Goal: Navigation & Orientation: Find specific page/section

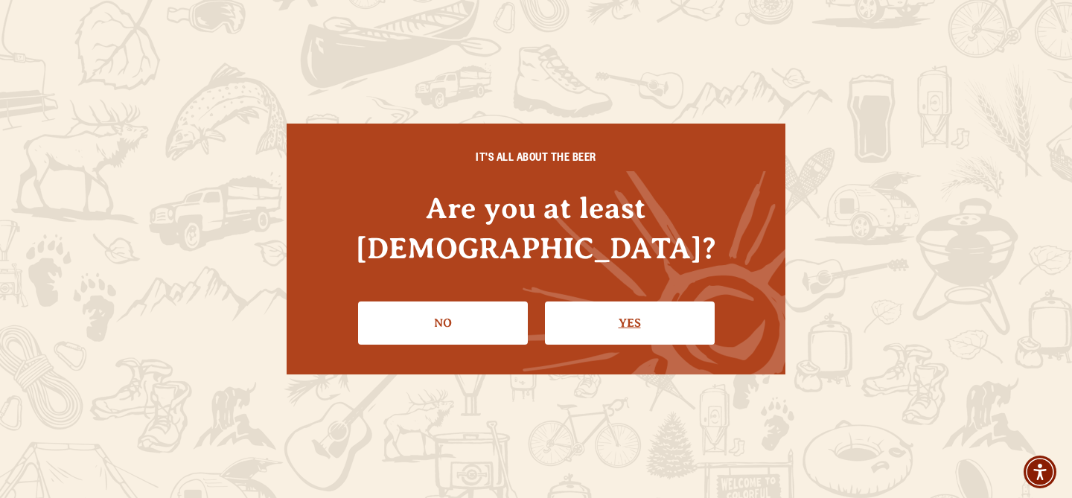
click at [607, 302] on link "Yes" at bounding box center [630, 323] width 170 height 43
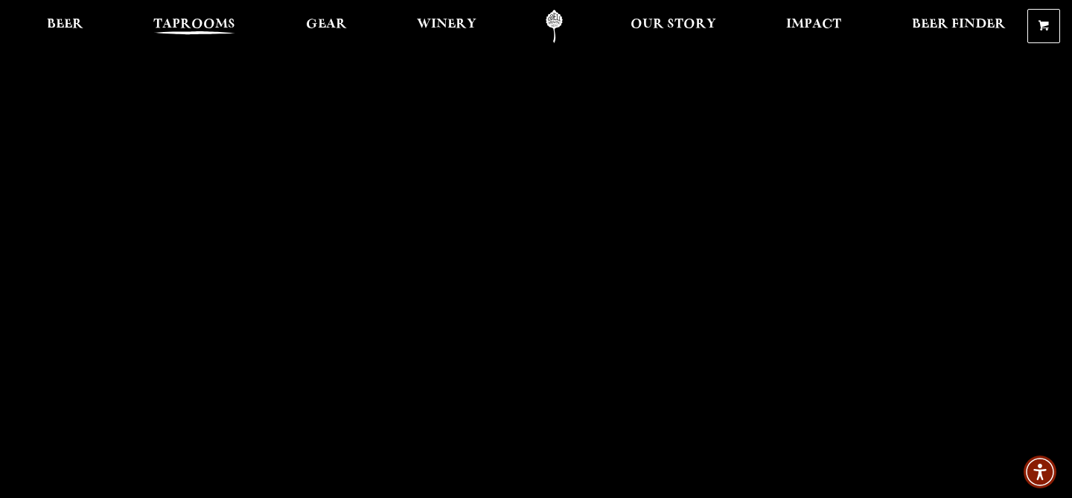
click at [194, 29] on span "Taprooms" at bounding box center [194, 25] width 82 height 12
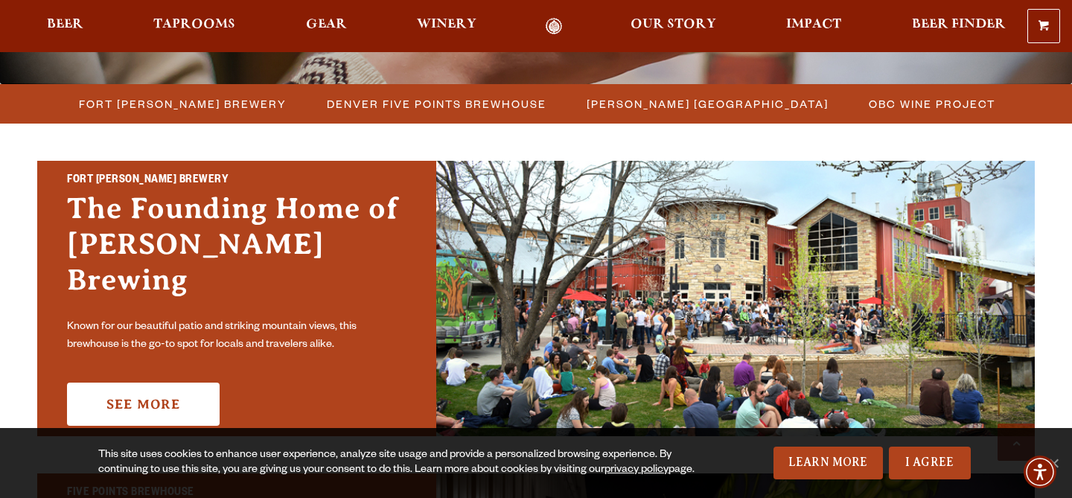
scroll to position [408, 0]
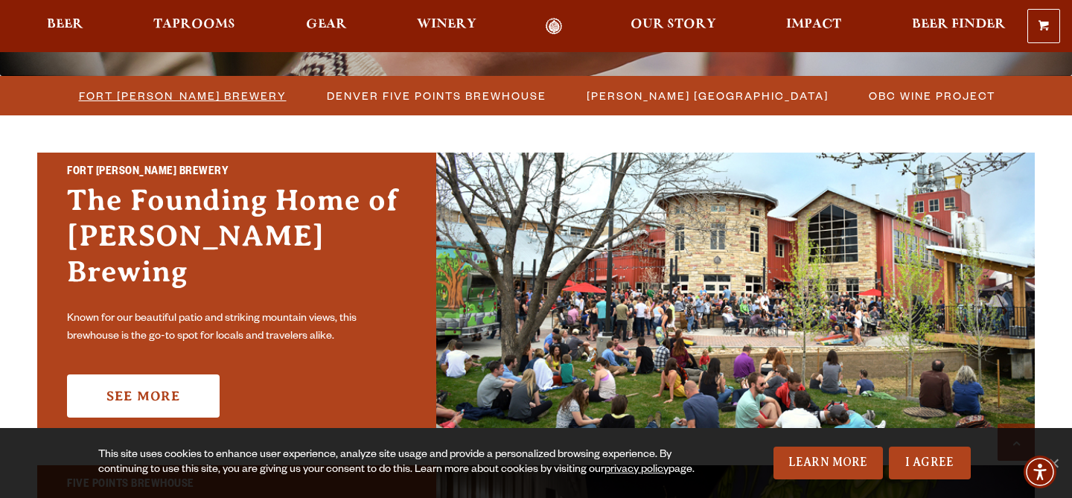
click at [183, 91] on span "Fort [PERSON_NAME] Brewery" at bounding box center [183, 96] width 208 height 22
